Goal: Task Accomplishment & Management: Manage account settings

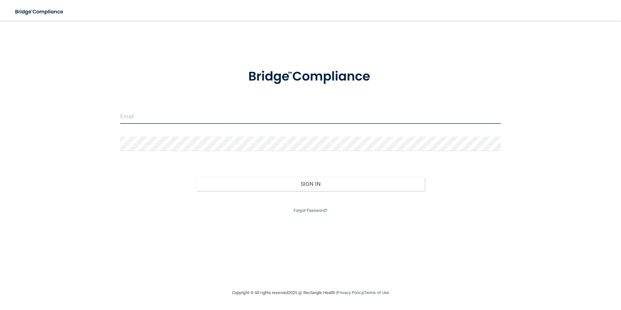
click at [131, 116] on input "email" at bounding box center [310, 116] width 381 height 15
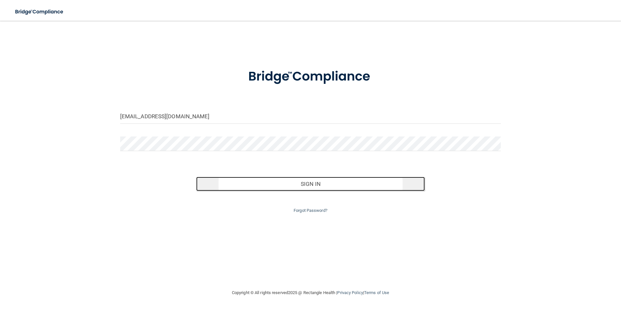
click at [313, 184] on button "Sign In" at bounding box center [310, 184] width 229 height 14
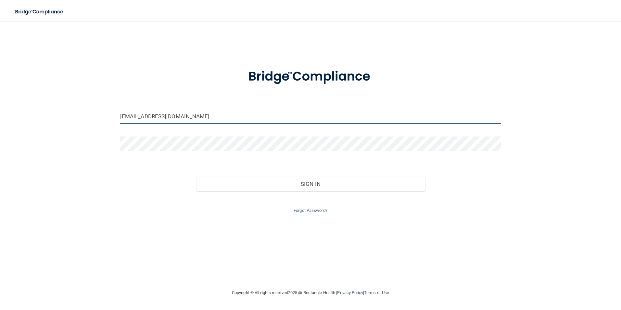
click at [184, 114] on input "[EMAIL_ADDRESS][DOMAIN_NAME]" at bounding box center [310, 116] width 381 height 15
drag, startPoint x: 201, startPoint y: 117, endPoint x: 151, endPoint y: 113, distance: 49.9
click at [151, 113] on input "[EMAIL_ADDRESS][DOMAIN_NAME]" at bounding box center [310, 116] width 381 height 15
type input "[EMAIL_ADDRESS][DOMAIN_NAME]"
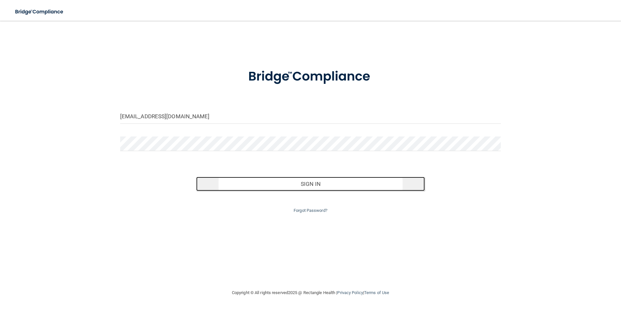
click at [312, 185] on button "Sign In" at bounding box center [310, 184] width 229 height 14
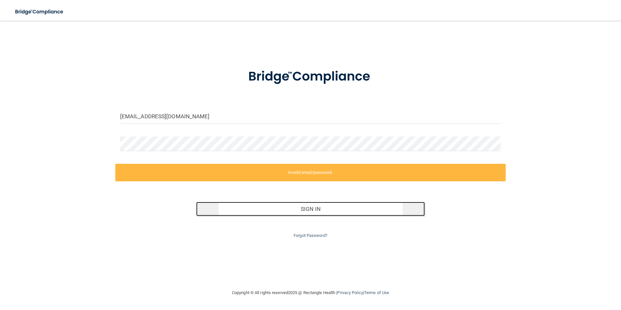
click at [311, 212] on button "Sign In" at bounding box center [310, 209] width 229 height 14
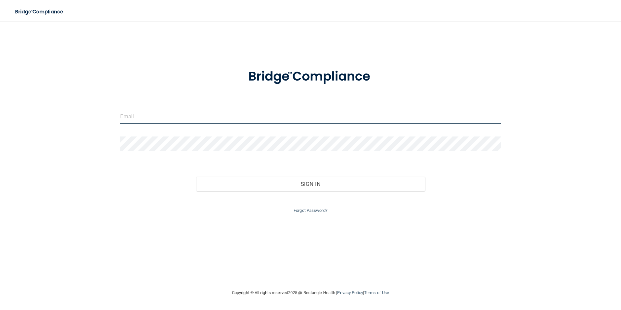
click at [134, 114] on input "email" at bounding box center [310, 116] width 381 height 15
type input "[EMAIL_ADDRESS][DOMAIN_NAME]"
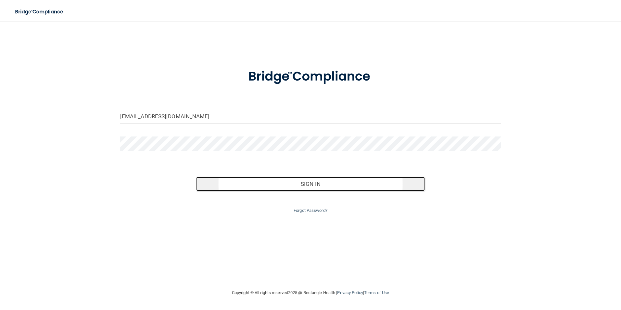
click at [303, 185] on button "Sign In" at bounding box center [310, 184] width 229 height 14
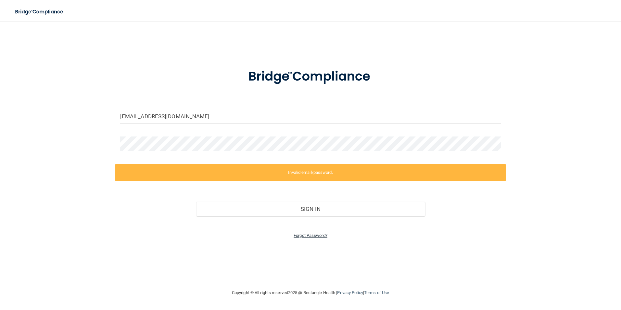
click at [322, 234] on link "Forgot Password?" at bounding box center [311, 235] width 34 height 5
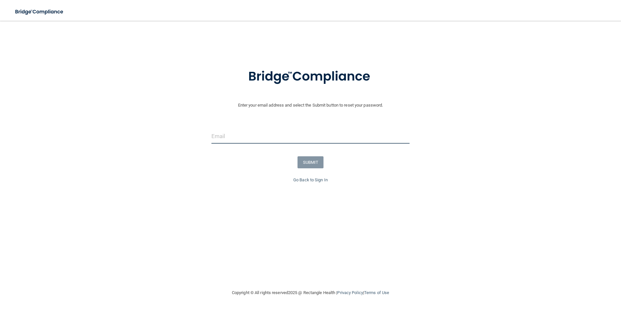
click at [228, 141] on input "email" at bounding box center [311, 136] width 199 height 15
type input "[EMAIL_ADDRESS][DOMAIN_NAME]"
click at [305, 163] on button "SUBMIT" at bounding box center [311, 162] width 26 height 12
